Goal: Transaction & Acquisition: Subscribe to service/newsletter

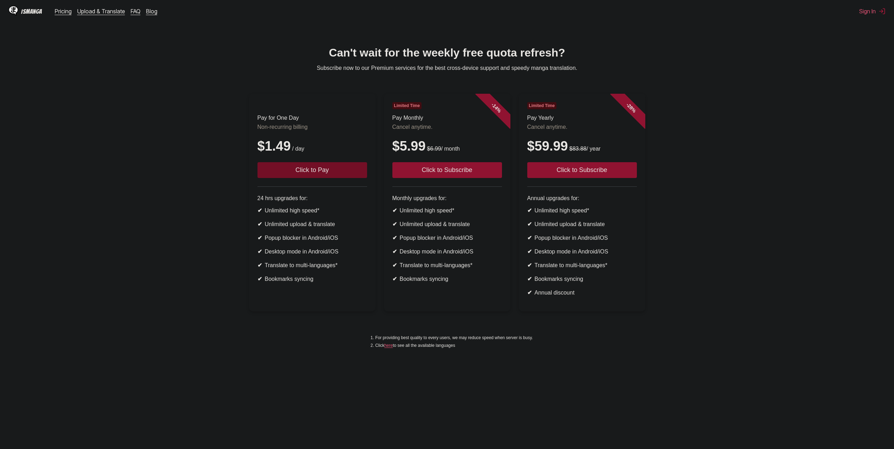
click at [322, 178] on button "Click to Pay" at bounding box center [312, 170] width 110 height 16
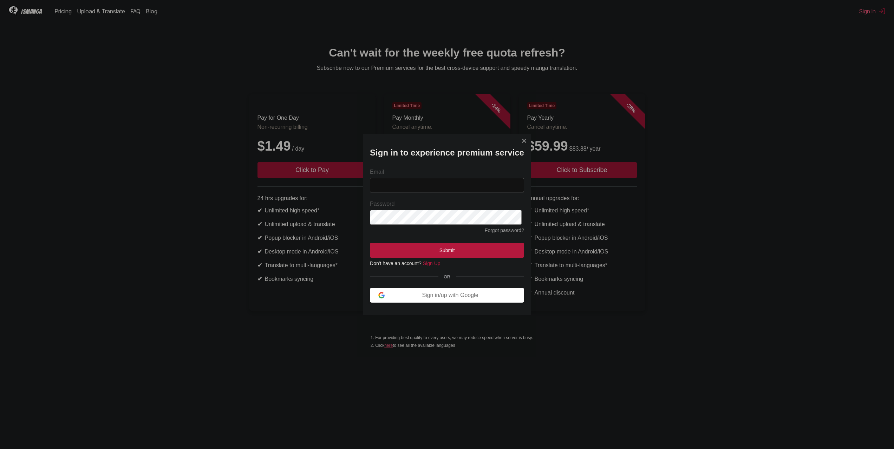
click at [402, 189] on input "Email" at bounding box center [447, 185] width 154 height 14
click at [391, 298] on div "Sign in/up with Google" at bounding box center [449, 295] width 131 height 6
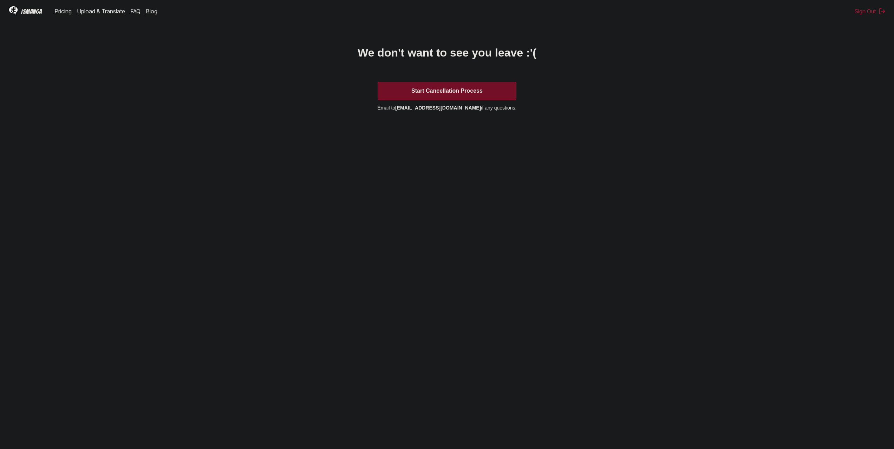
click at [491, 93] on button "Start Cancellation Process" at bounding box center [446, 91] width 139 height 18
click at [468, 90] on button "Start Cancellation Process" at bounding box center [446, 91] width 139 height 18
click at [487, 97] on button "Start Cancellation Process" at bounding box center [446, 91] width 139 height 18
